Goal: Task Accomplishment & Management: Manage account settings

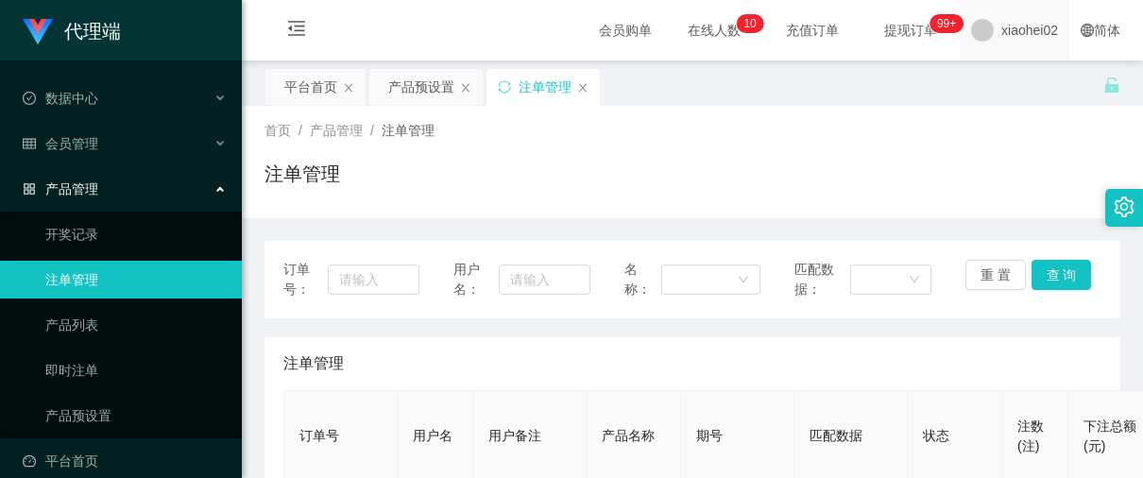
click at [1009, 29] on span "xiaohei02" at bounding box center [1030, 30] width 57 height 60
click at [999, 81] on div "平台首页 产品预设置 注单管理" at bounding box center [684, 100] width 839 height 65
click at [1002, 39] on span "xiaohei02" at bounding box center [1030, 30] width 57 height 60
click at [1000, 77] on span "退出登录" at bounding box center [999, 83] width 53 height 15
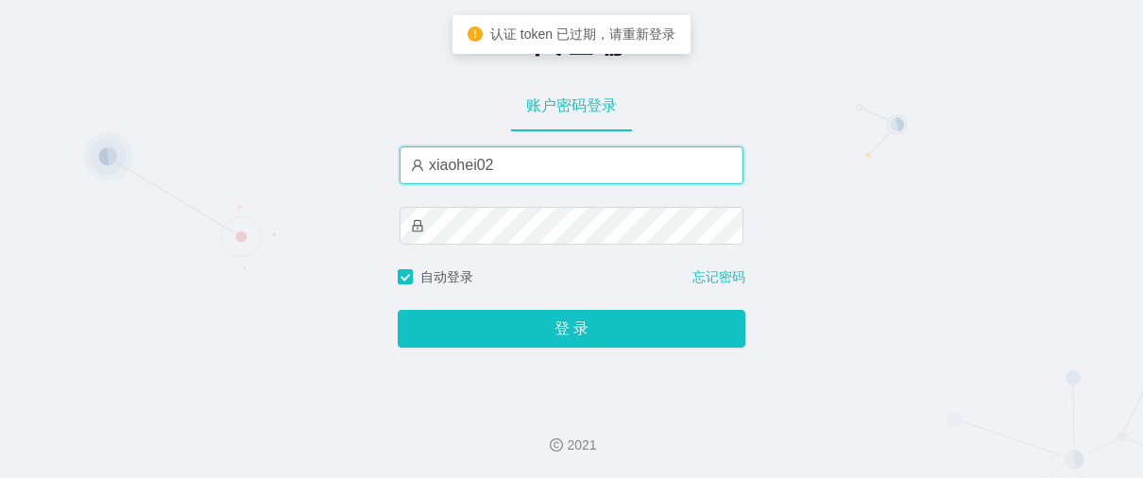
click at [625, 163] on input "xiaohei02" at bounding box center [572, 165] width 344 height 38
type input "xiaohei03"
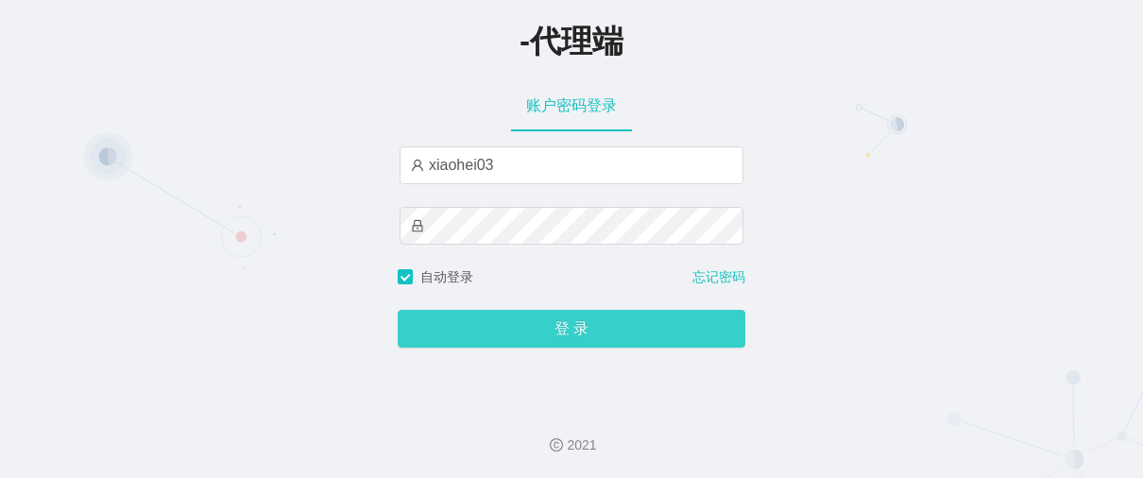
click at [605, 333] on button "登 录" at bounding box center [572, 329] width 348 height 38
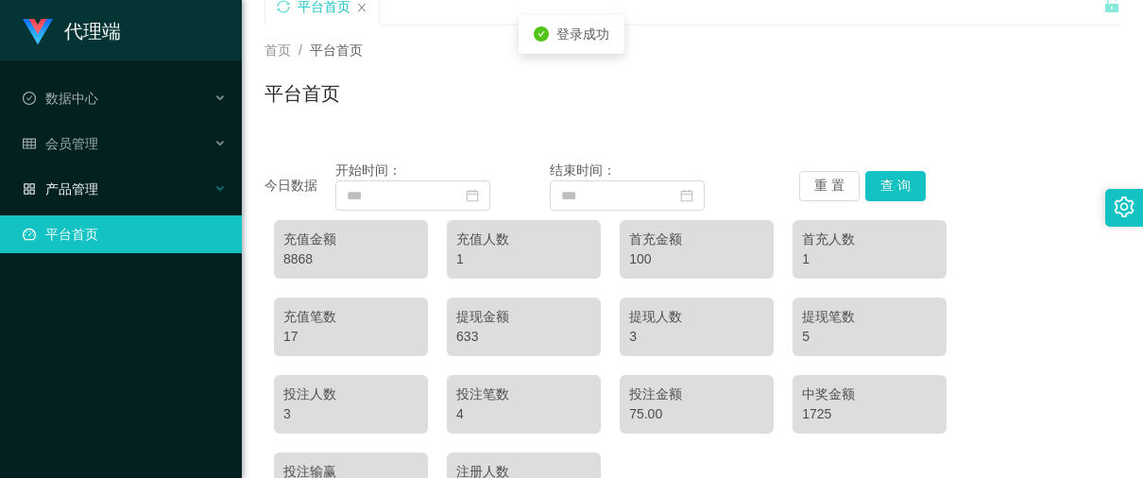
scroll to position [118, 0]
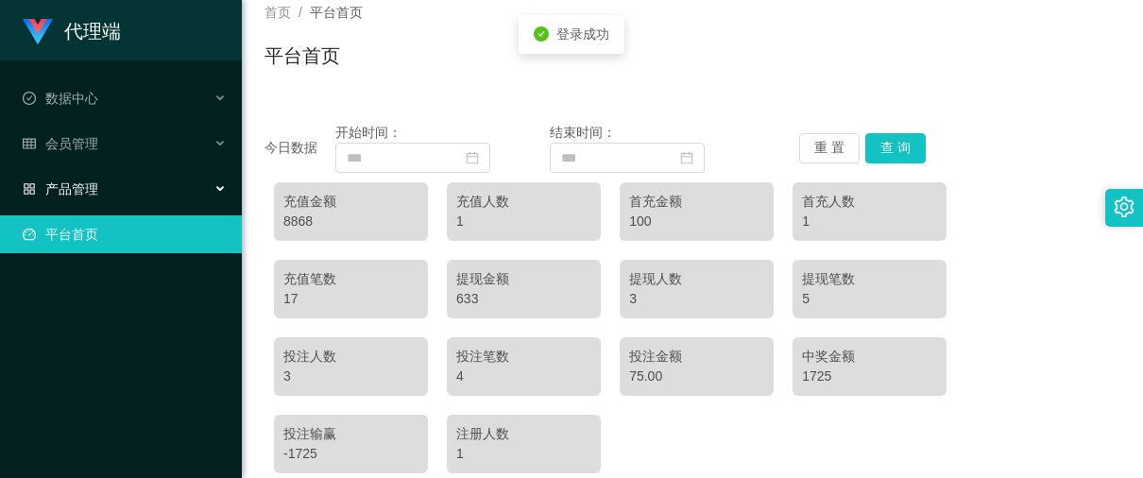
click at [86, 181] on span "产品管理" at bounding box center [61, 188] width 76 height 15
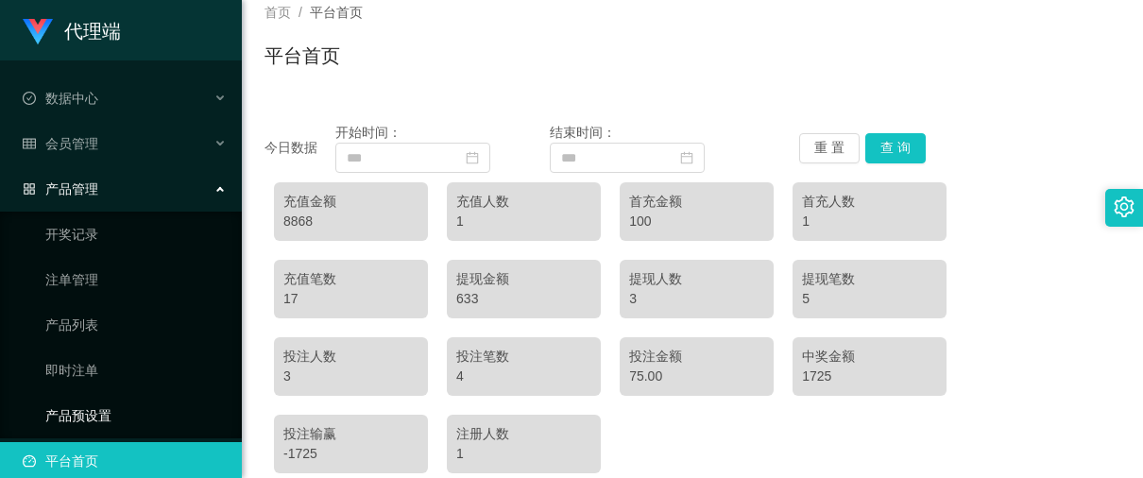
click at [82, 412] on link "产品预设置" at bounding box center [135, 416] width 181 height 38
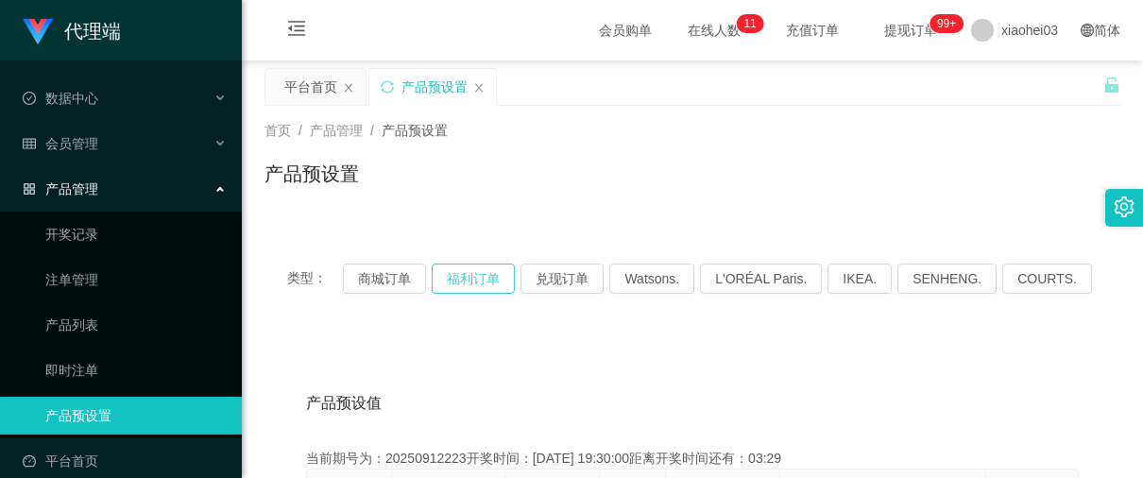
click at [480, 276] on button "福利订单" at bounding box center [473, 279] width 83 height 30
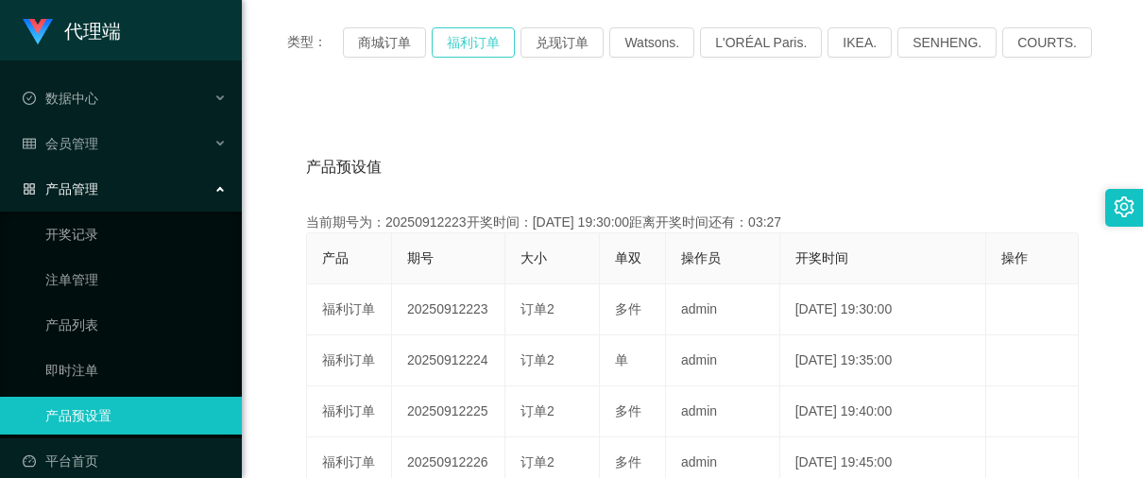
scroll to position [354, 0]
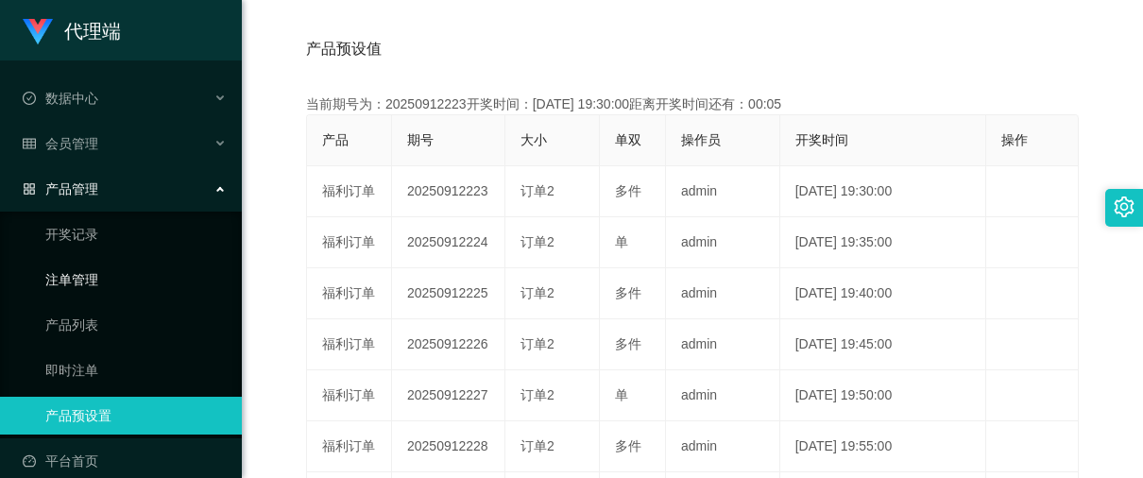
click at [69, 274] on link "注单管理" at bounding box center [135, 280] width 181 height 38
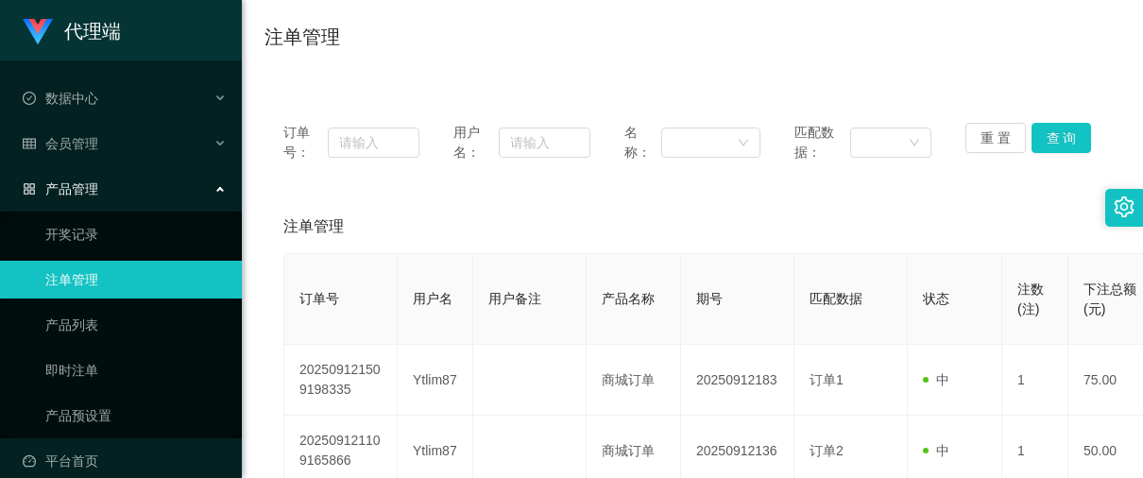
scroll to position [354, 0]
